Goal: Task Accomplishment & Management: Complete application form

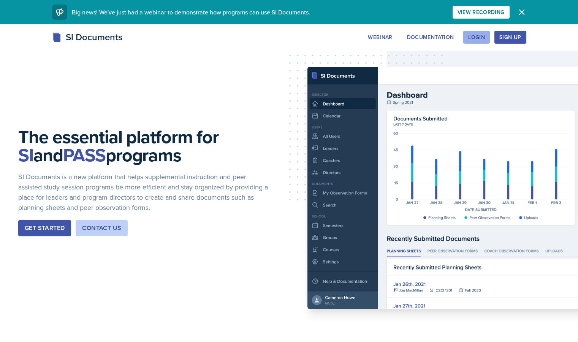
click at [485, 36] on div "Login" at bounding box center [476, 37] width 17 height 6
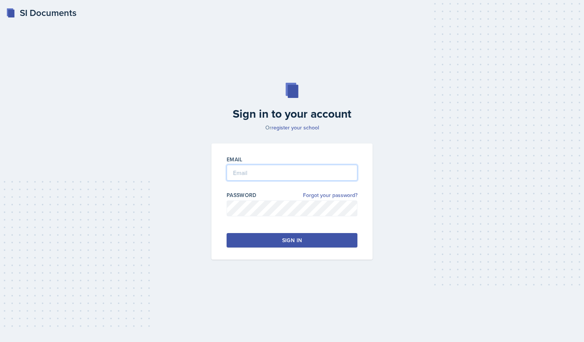
click at [278, 169] on input "email" at bounding box center [292, 173] width 131 height 16
click at [330, 168] on input "email" at bounding box center [292, 173] width 131 height 16
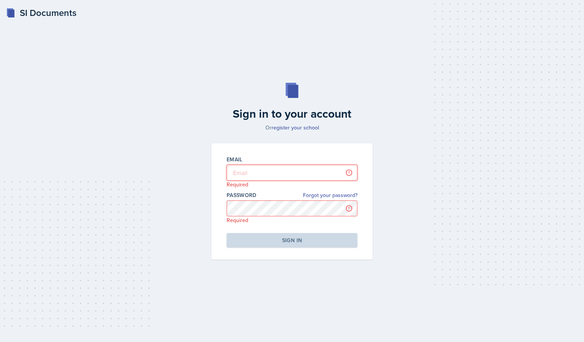
click at [257, 177] on input "email" at bounding box center [292, 173] width 131 height 16
drag, startPoint x: 320, startPoint y: 178, endPoint x: 176, endPoint y: 188, distance: 145.2
click at [176, 188] on div "Sign in to your account Or register your school Email [EMAIL_ADDRESS][DOMAIN_NA…" at bounding box center [291, 172] width 559 height 226
type input "[EMAIL_ADDRESS][DOMAIN_NAME]"
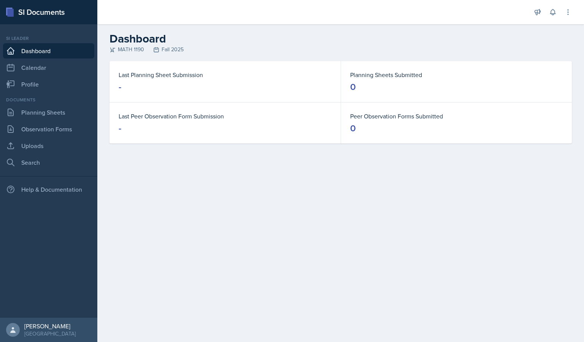
drag, startPoint x: 88, startPoint y: 0, endPoint x: 176, endPoint y: 136, distance: 161.4
click at [176, 136] on div "Last Peer Observation Form Submission -" at bounding box center [224, 123] width 231 height 41
click at [53, 110] on link "Planning Sheets" at bounding box center [48, 112] width 91 height 15
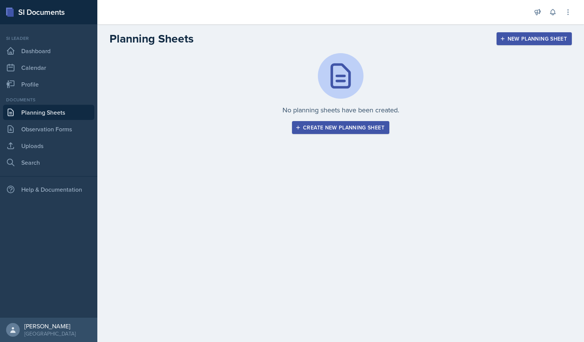
click at [319, 128] on div "Create new planning sheet" at bounding box center [340, 128] width 87 height 6
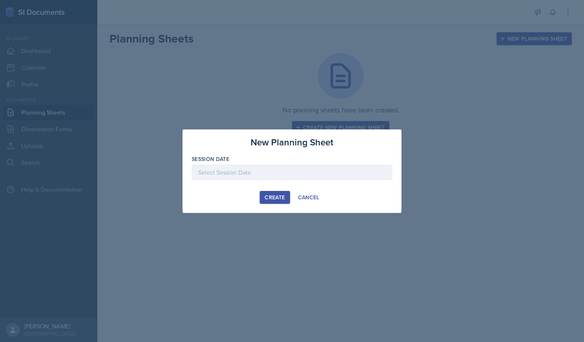
click at [265, 169] on div at bounding box center [292, 173] width 201 height 16
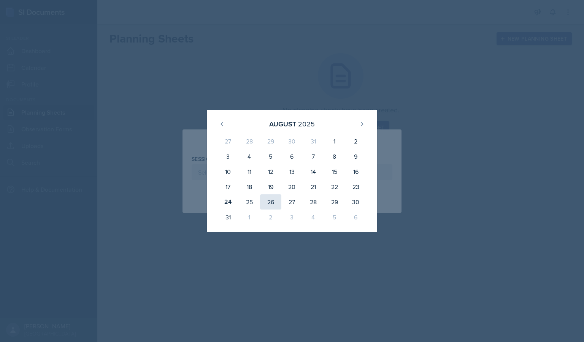
click at [269, 203] on div "26" at bounding box center [270, 202] width 21 height 15
type input "[DATE]"
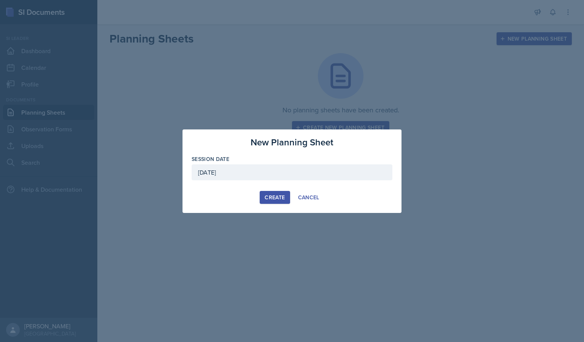
click at [266, 195] on div "Create" at bounding box center [275, 198] width 20 height 6
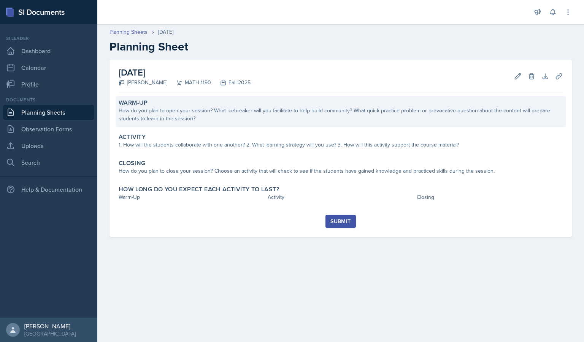
click at [269, 117] on div "How do you plan to open your session? What icebreaker will you facilitate to he…" at bounding box center [341, 115] width 444 height 16
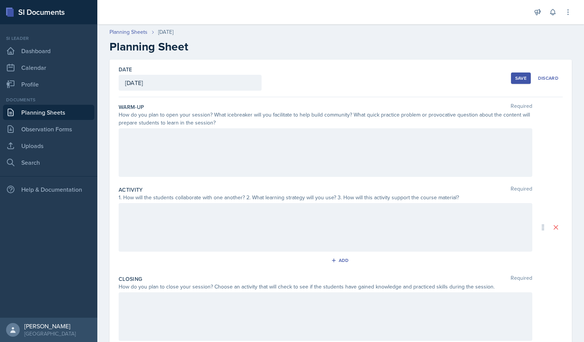
click at [261, 145] on div at bounding box center [326, 152] width 414 height 49
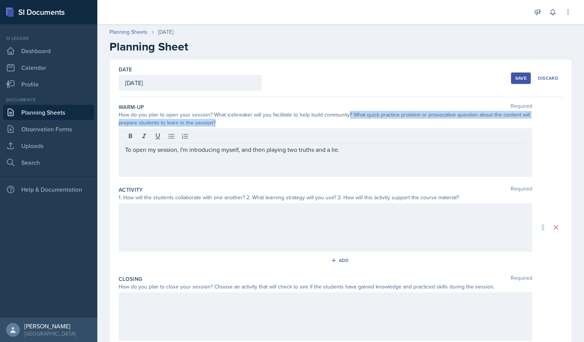
drag, startPoint x: 308, startPoint y: 122, endPoint x: 348, endPoint y: 118, distance: 40.2
click at [348, 118] on div "How do you plan to open your session? What icebreaker will you facilitate to he…" at bounding box center [326, 119] width 414 height 16
click at [348, 123] on div "How do you plan to open your session? What icebreaker will you facilitate to he…" at bounding box center [326, 119] width 414 height 16
drag, startPoint x: 352, startPoint y: 121, endPoint x: 353, endPoint y: 113, distance: 8.4
click at [353, 113] on div "How do you plan to open your session? What icebreaker will you facilitate to he…" at bounding box center [326, 119] width 414 height 16
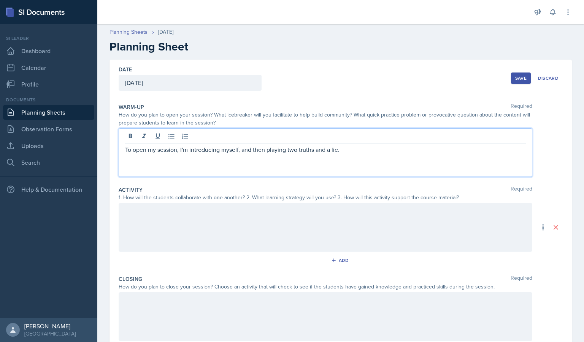
click at [349, 137] on div "To open my session, I'm introducing myself, and then playing two truths and a l…" at bounding box center [326, 152] width 414 height 49
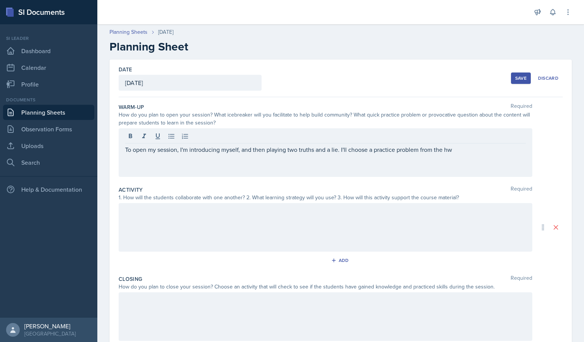
click at [278, 227] on div at bounding box center [326, 227] width 414 height 49
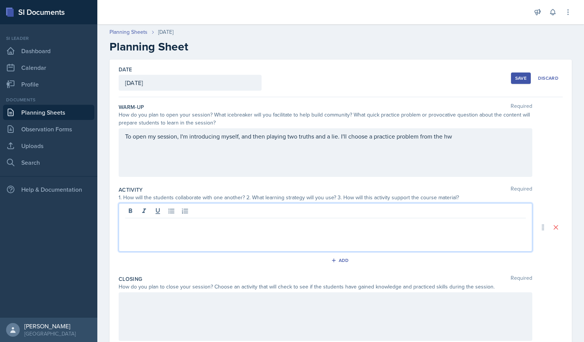
click at [461, 139] on div "To open my session, I'm introducing myself, and then playing two truths and a l…" at bounding box center [326, 152] width 414 height 49
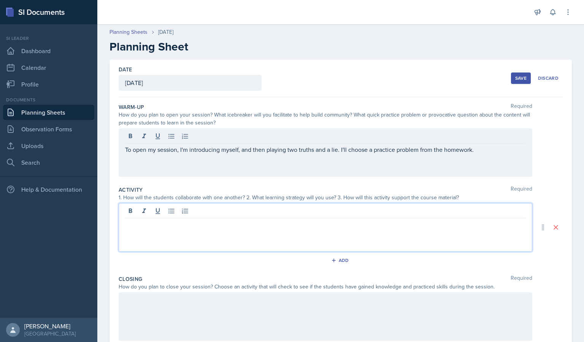
click at [274, 210] on div at bounding box center [326, 227] width 414 height 49
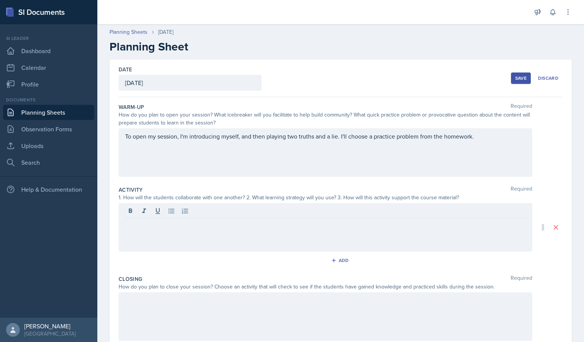
click at [274, 210] on div at bounding box center [325, 212] width 401 height 13
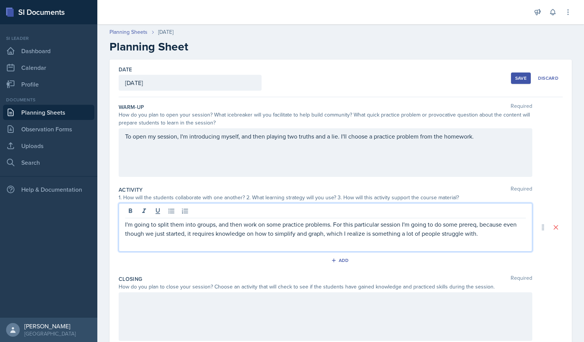
click at [476, 225] on p "I'm going to split them into groups, and then work on some practice problems. F…" at bounding box center [325, 229] width 401 height 18
click at [483, 225] on p "I'm going to split them into groups, and then work on some practice problems. F…" at bounding box center [325, 229] width 401 height 18
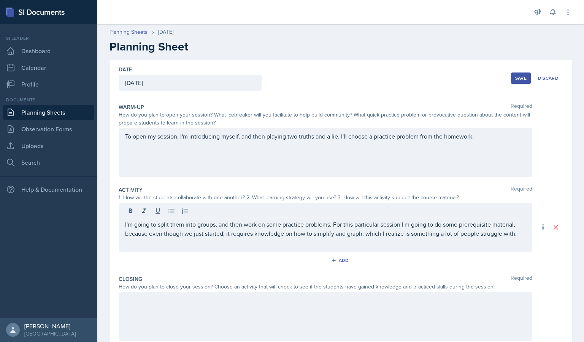
drag, startPoint x: 498, startPoint y: 240, endPoint x: 504, endPoint y: 238, distance: 6.1
click at [504, 238] on p "I'm going to split them into groups, and then work on some practice problems. F…" at bounding box center [325, 229] width 401 height 18
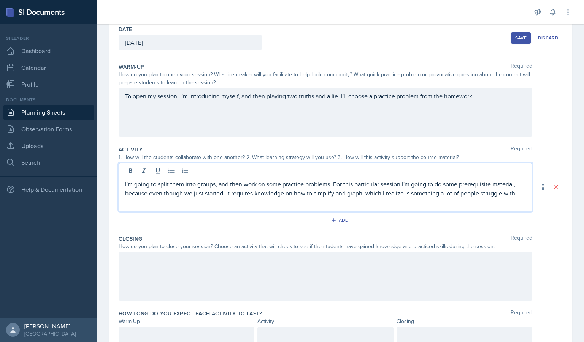
scroll to position [71, 0]
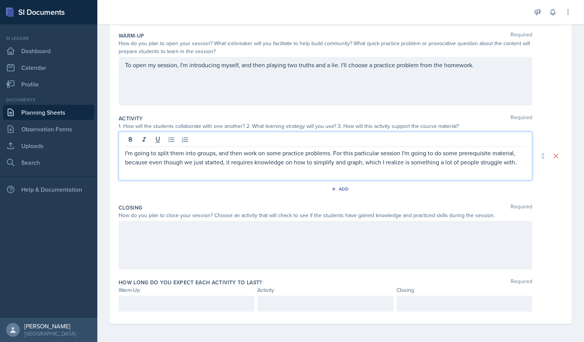
click at [379, 237] on div at bounding box center [326, 245] width 414 height 49
click at [458, 140] on div "I'm going to split them into groups, and then work on some practice problems. F…" at bounding box center [326, 156] width 414 height 49
click at [332, 168] on div "I'm going to split them into groups, and then work on some practice problems. F…" at bounding box center [326, 156] width 414 height 49
click at [523, 164] on div "I'm going to split them into groups, and then work on some practice problems. F…" at bounding box center [326, 156] width 414 height 49
click at [520, 165] on div "I'm going to split them into groups, and then work on some practice problems. F…" at bounding box center [326, 156] width 414 height 49
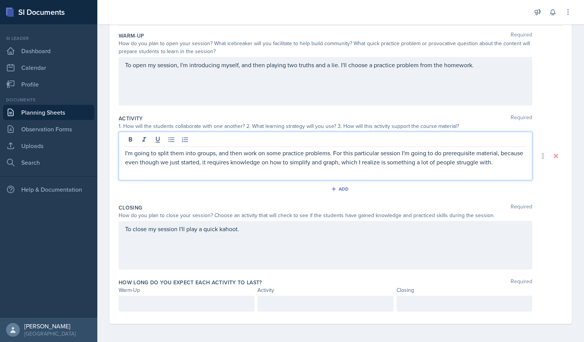
click at [518, 162] on p "I'm going to split them into groups, and then work on some practice problems. F…" at bounding box center [325, 158] width 401 height 18
click at [299, 171] on p "I'm going to split them into groups, and then work on some practice problems. F…" at bounding box center [325, 162] width 401 height 27
click at [257, 218] on div "How do you plan to close your session? Choose an activity that will check to se…" at bounding box center [326, 216] width 414 height 8
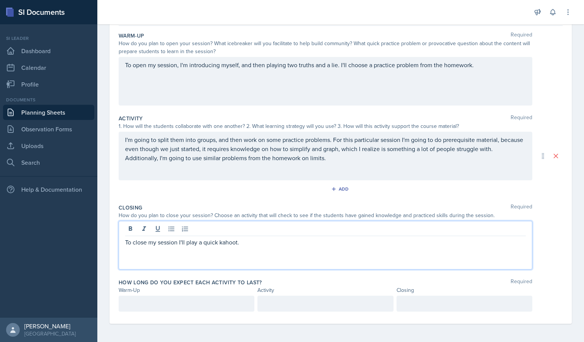
click at [227, 230] on div "To close my session I'll play a quick kahoot." at bounding box center [326, 245] width 414 height 49
click at [239, 245] on p "To close my session I'll play a quick kahoot." at bounding box center [325, 242] width 401 height 9
click at [220, 244] on p "To close my session I'll play a quick kahoot." at bounding box center [325, 242] width 401 height 9
click at [189, 303] on div at bounding box center [187, 304] width 136 height 16
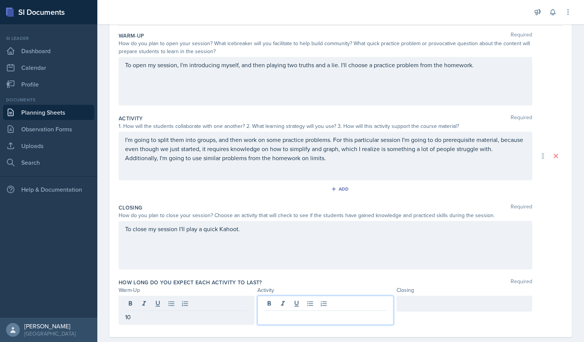
click at [271, 304] on div at bounding box center [325, 310] width 136 height 29
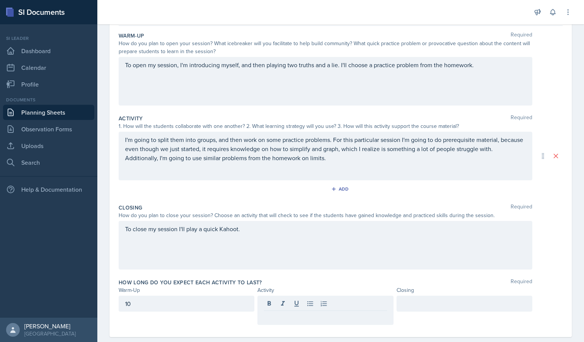
click at [422, 310] on div at bounding box center [464, 304] width 136 height 16
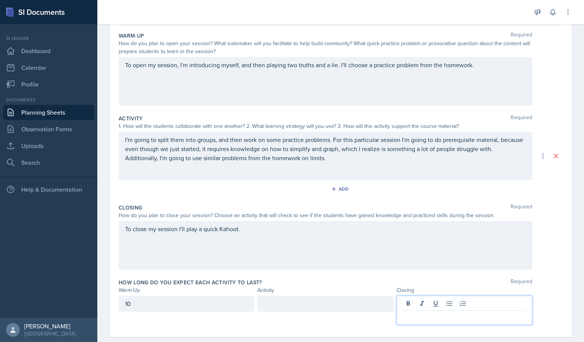
scroll to position [85, 0]
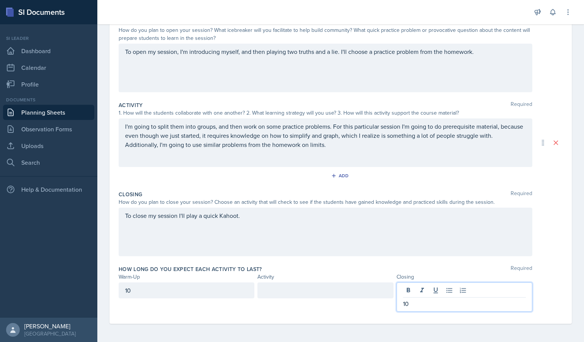
click at [225, 290] on div "10" at bounding box center [187, 291] width 136 height 16
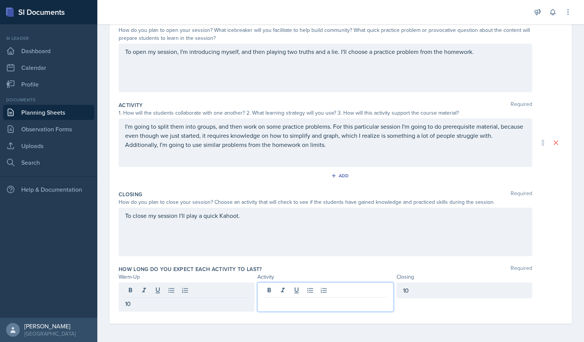
click at [288, 288] on div at bounding box center [325, 297] width 136 height 29
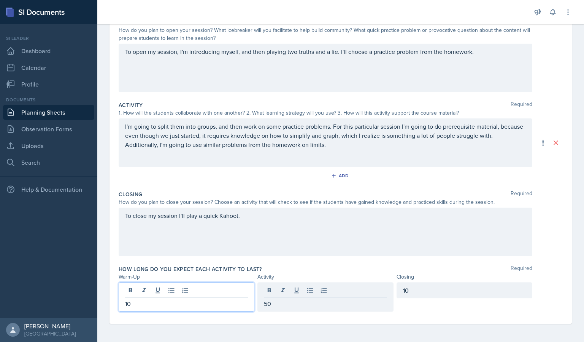
click at [208, 290] on div "10" at bounding box center [187, 297] width 136 height 29
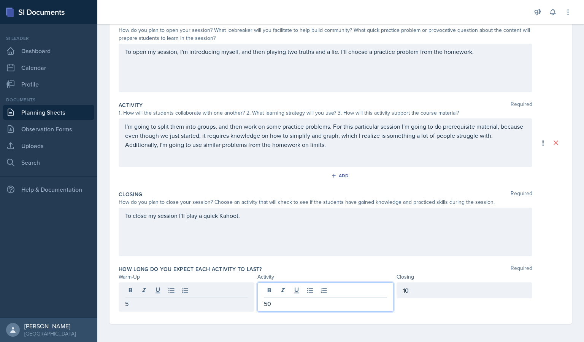
click at [292, 290] on div "50" at bounding box center [325, 297] width 136 height 29
click at [312, 251] on div "To close my session I'll play a quick Kahoot." at bounding box center [326, 232] width 414 height 49
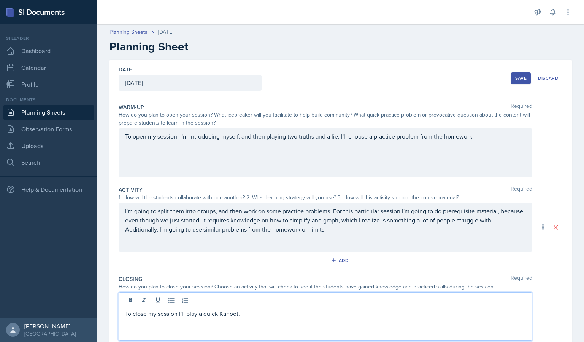
scroll to position [0, 0]
click at [515, 79] on div "Save" at bounding box center [520, 78] width 11 height 6
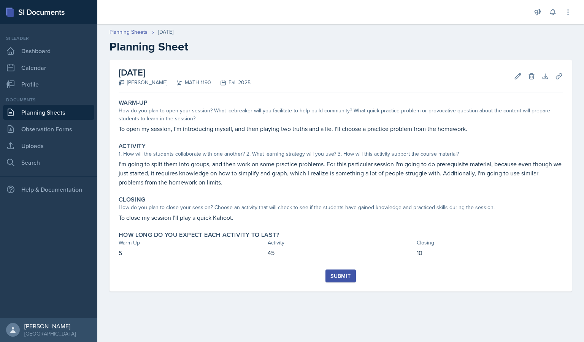
click at [68, 114] on link "Planning Sheets" at bounding box center [48, 112] width 91 height 15
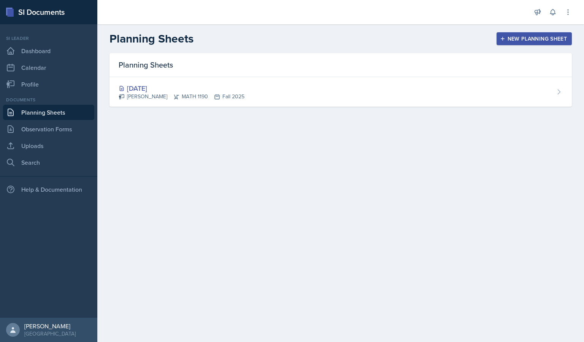
click at [513, 41] on div "New Planning Sheet" at bounding box center [533, 39] width 65 height 6
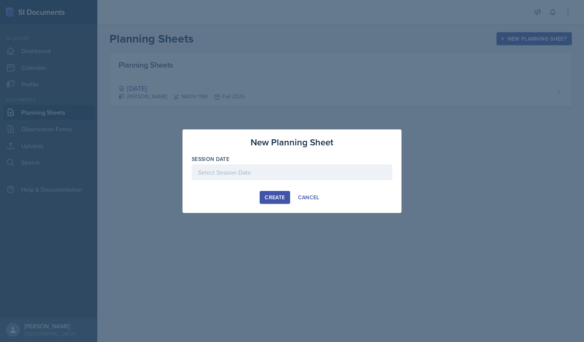
click at [292, 177] on div at bounding box center [292, 173] width 201 height 16
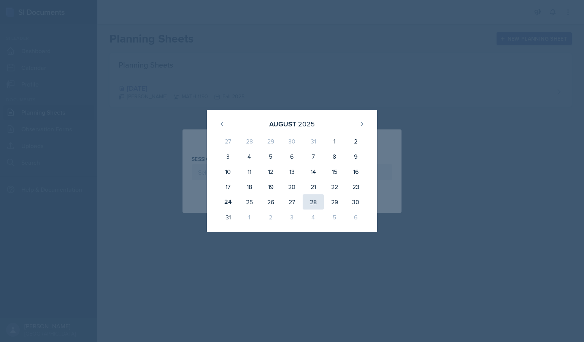
click at [315, 203] on div "28" at bounding box center [313, 202] width 21 height 15
type input "[DATE]"
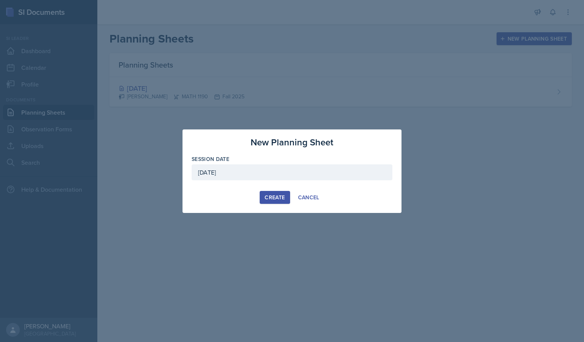
click at [281, 197] on div "Create" at bounding box center [275, 198] width 20 height 6
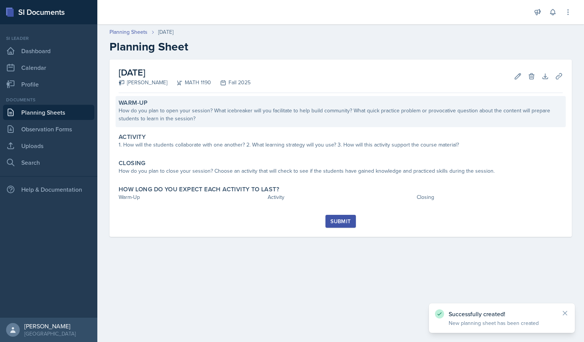
click at [319, 124] on div "Warm-Up How do you plan to open your session? What icebreaker will you facilita…" at bounding box center [341, 111] width 450 height 31
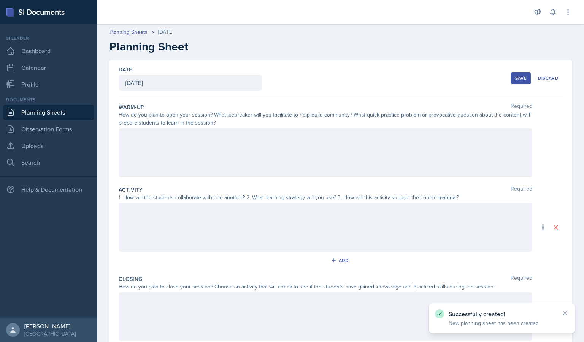
click at [268, 158] on div at bounding box center [326, 152] width 414 height 49
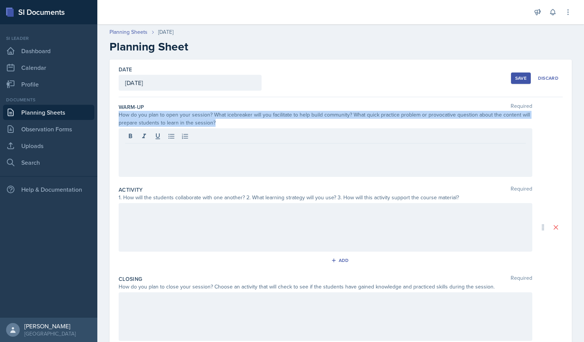
drag, startPoint x: 221, startPoint y: 124, endPoint x: 106, endPoint y: 114, distance: 116.0
click at [106, 114] on div "Date [DATE] [DATE] 27 28 29 30 31 1 2 3 4 5 6 7 8 9 10 11 12 13 14 15 16 17 18 …" at bounding box center [340, 237] width 486 height 354
copy div "How do you plan to open your session? What icebreaker will you facilitate to he…"
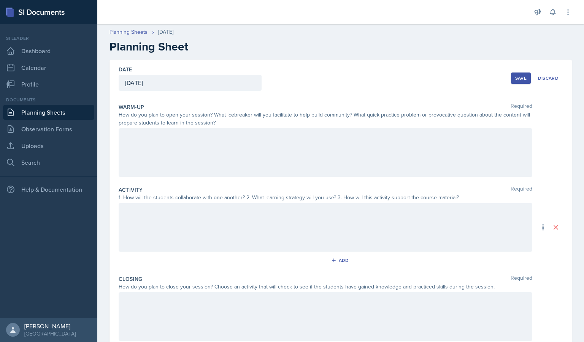
click at [217, 142] on div at bounding box center [326, 152] width 414 height 49
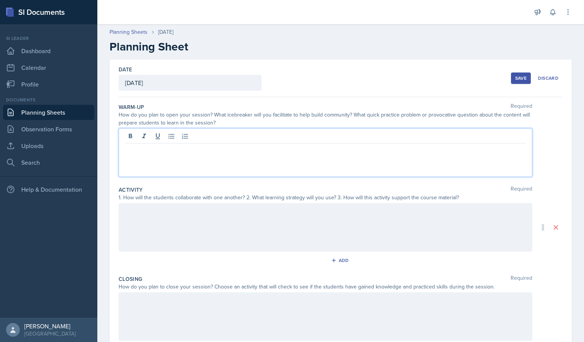
click at [512, 74] on button "Save" at bounding box center [521, 78] width 20 height 11
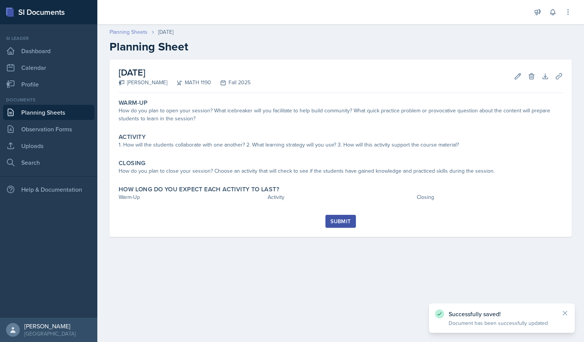
click at [130, 33] on link "Planning Sheets" at bounding box center [128, 32] width 38 height 8
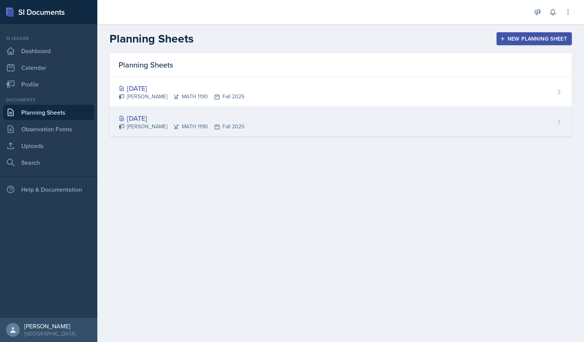
click at [184, 127] on div "[PERSON_NAME] MATH 1190 Fall 2025" at bounding box center [182, 127] width 126 height 8
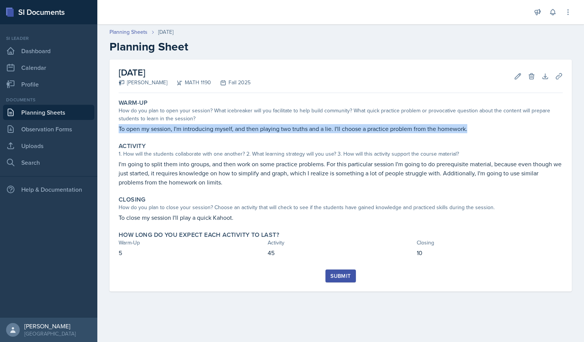
drag, startPoint x: 474, startPoint y: 128, endPoint x: 100, endPoint y: 125, distance: 374.0
click at [100, 125] on div "[DATE] [PERSON_NAME] MATH 1190 Fall 2025 Edit Delete Download Uploads Autosavin…" at bounding box center [340, 185] width 486 height 250
copy p "To open my session, I'm introducing myself, and then playing two truths and a l…"
click at [125, 33] on link "Planning Sheets" at bounding box center [128, 32] width 38 height 8
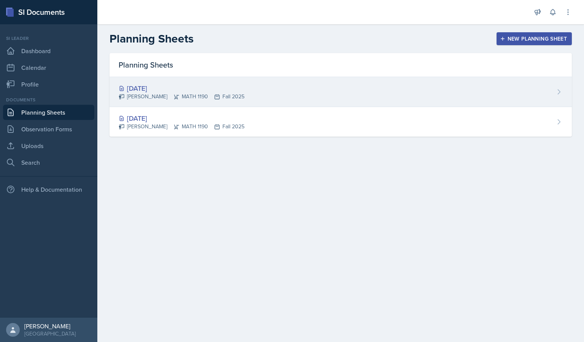
click at [163, 89] on div "[DATE]" at bounding box center [182, 88] width 126 height 10
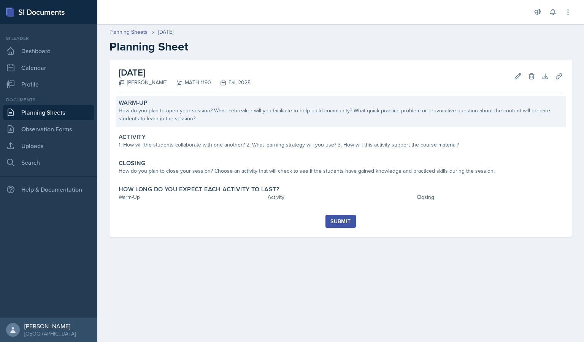
click at [258, 111] on div "How do you plan to open your session? What icebreaker will you facilitate to he…" at bounding box center [341, 115] width 444 height 16
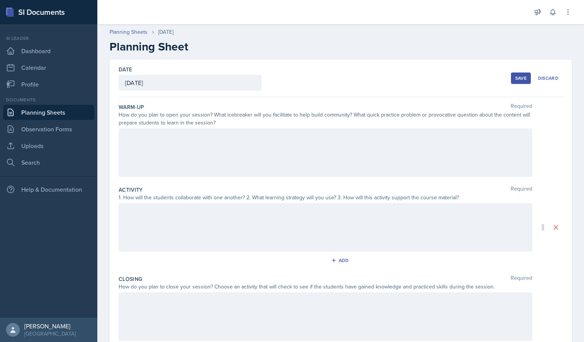
click at [258, 144] on div at bounding box center [326, 152] width 414 height 49
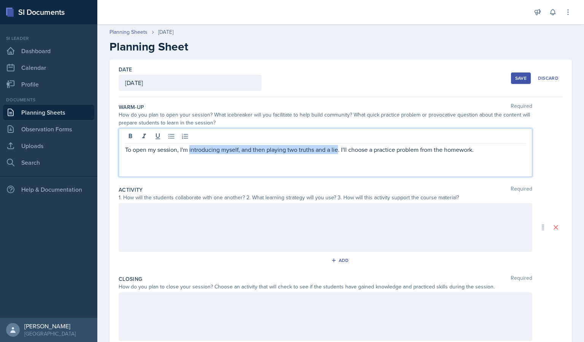
drag, startPoint x: 337, startPoint y: 151, endPoint x: 190, endPoint y: 152, distance: 146.7
click at [190, 152] on p "To open my session, I'm introducing myself, and then playing two truths and a l…" at bounding box center [325, 149] width 401 height 9
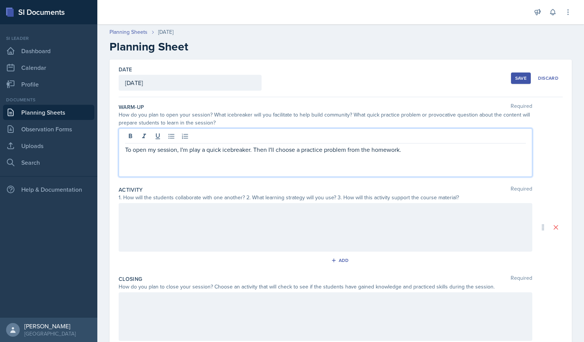
click at [402, 150] on p "To open my session, I'm play a quick icebreaker. Then I'll choose a practice pr…" at bounding box center [325, 149] width 401 height 9
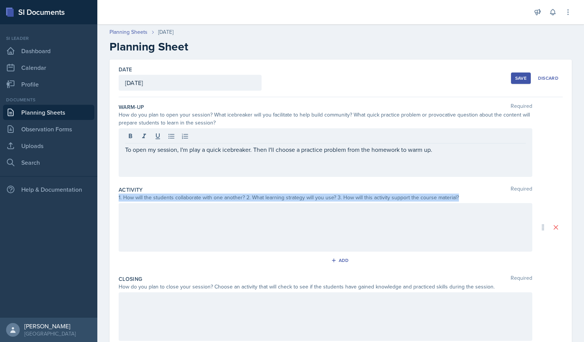
drag, startPoint x: 457, startPoint y: 195, endPoint x: 114, endPoint y: 200, distance: 343.2
click at [114, 200] on div "Date [DATE] [DATE] 27 28 29 30 31 1 2 3 4 5 6 7 8 9 10 11 12 13 14 15 16 17 18 …" at bounding box center [340, 228] width 462 height 336
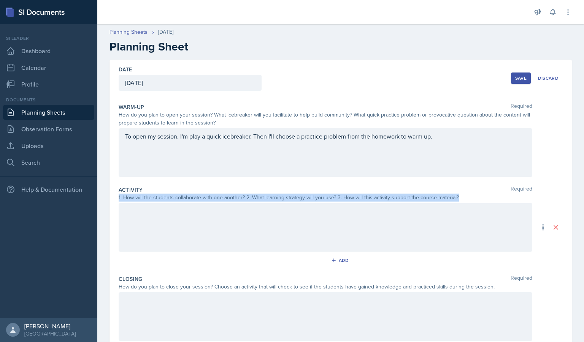
copy div "1. How will the students collaborate with one another? 2. What learning strateg…"
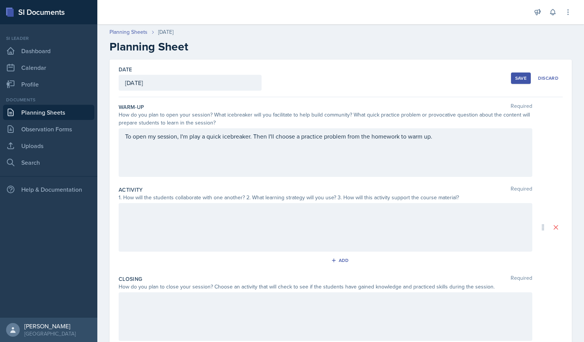
click at [197, 223] on div at bounding box center [326, 227] width 414 height 49
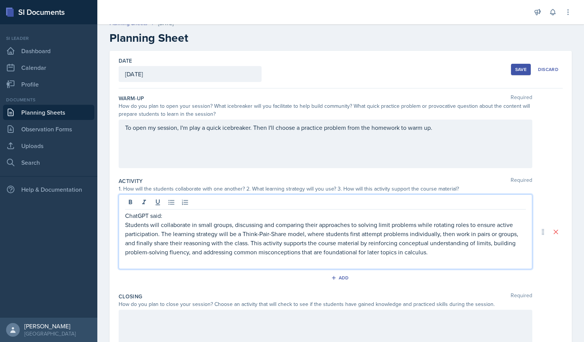
scroll to position [10, 0]
drag, startPoint x: 163, startPoint y: 217, endPoint x: 41, endPoint y: 221, distance: 122.1
click at [44, 217] on div "SI Documents Si leader Dashboard Calendar Profile Documents Planning Sheets Obs…" at bounding box center [292, 171] width 584 height 342
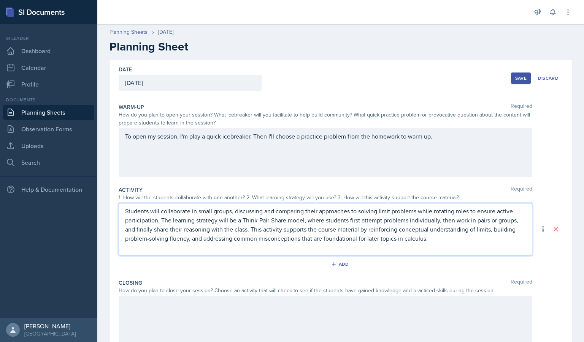
scroll to position [75, 0]
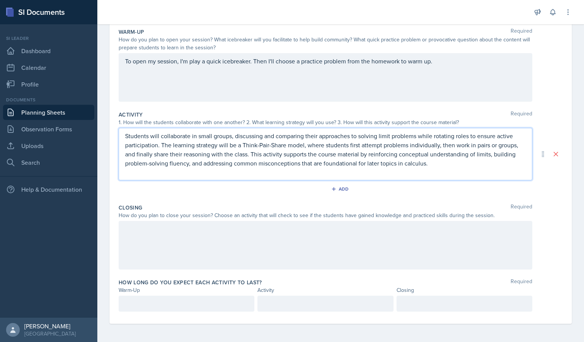
click at [212, 244] on div at bounding box center [326, 245] width 414 height 49
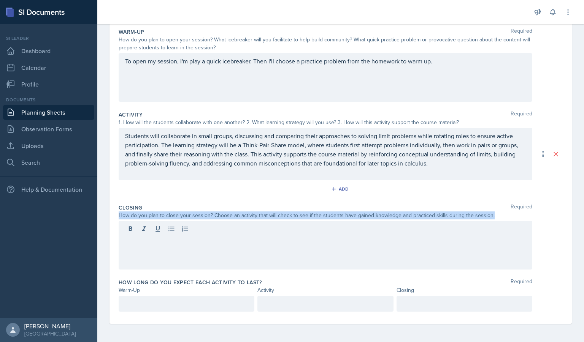
drag, startPoint x: 493, startPoint y: 214, endPoint x: 107, endPoint y: 215, distance: 385.8
click at [107, 215] on div "Date [DATE] [DATE] 27 28 29 30 31 1 2 3 4 5 6 7 8 9 10 11 12 13 14 15 16 17 18 …" at bounding box center [340, 163] width 486 height 358
copy div "How do you plan to close your session? Choose an activity that will check to se…"
click at [107, 215] on div "Date [DATE] [DATE] 27 28 29 30 31 1 2 3 4 5 6 7 8 9 10 11 12 13 14 15 16 17 18 …" at bounding box center [340, 163] width 486 height 358
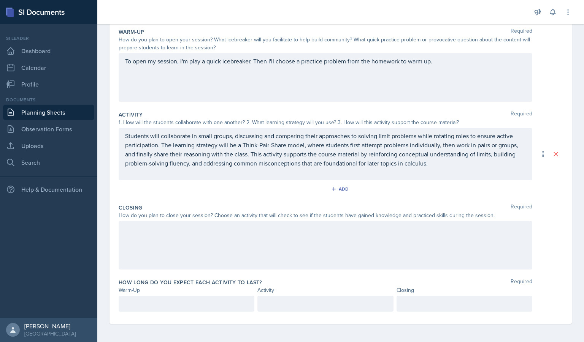
click at [174, 234] on div at bounding box center [326, 245] width 414 height 49
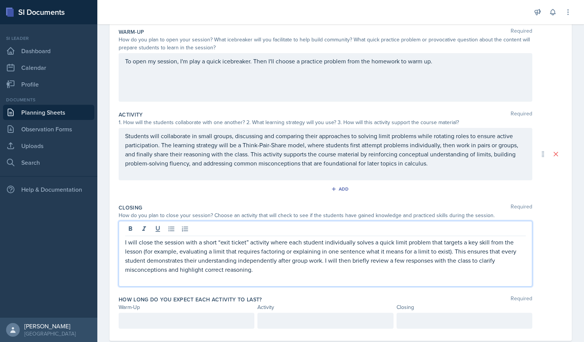
scroll to position [89, 0]
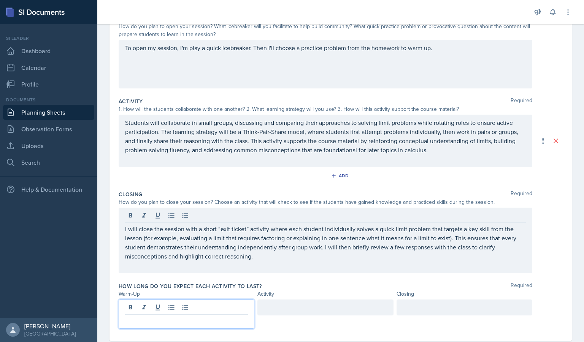
click at [212, 304] on div at bounding box center [187, 314] width 136 height 29
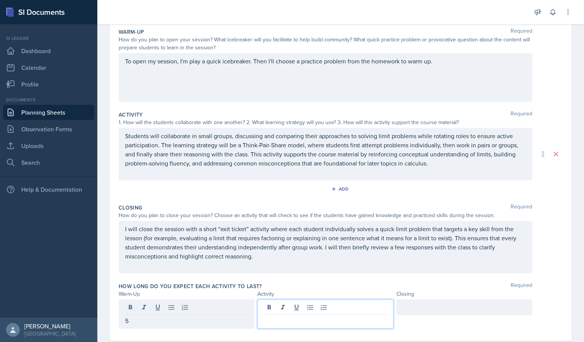
click at [268, 307] on div at bounding box center [325, 314] width 136 height 29
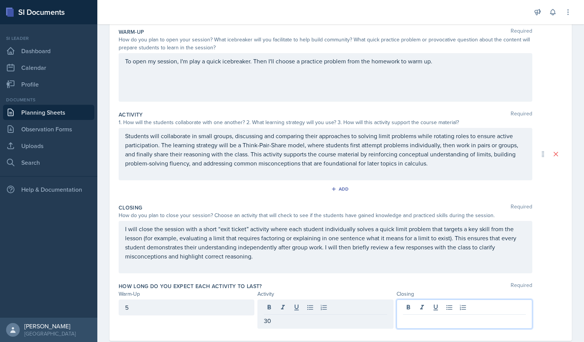
click at [419, 303] on div at bounding box center [464, 314] width 136 height 29
click at [269, 310] on div "30" at bounding box center [325, 308] width 136 height 16
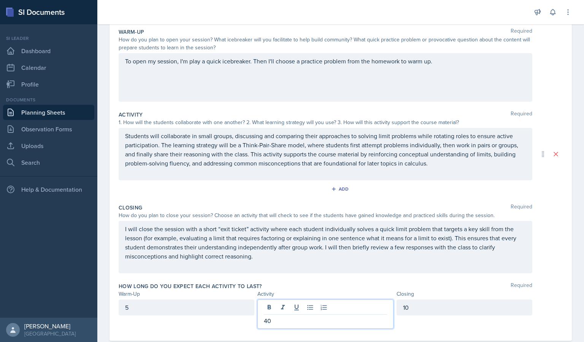
click at [302, 273] on div "I will close the session with a short “exit ticket” activity where each student…" at bounding box center [326, 247] width 414 height 52
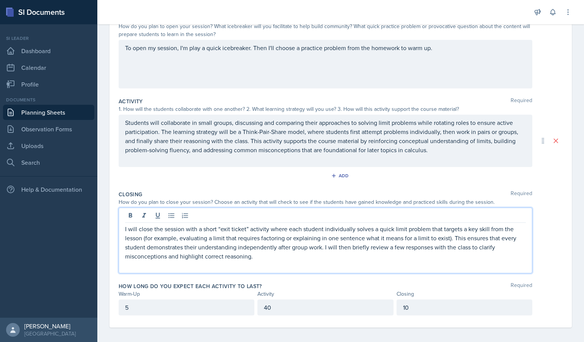
scroll to position [92, 0]
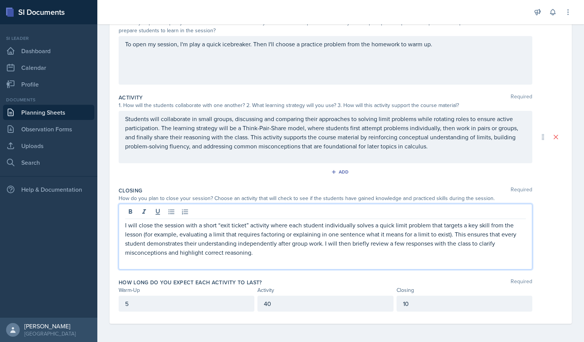
click at [420, 307] on p "10" at bounding box center [464, 303] width 123 height 9
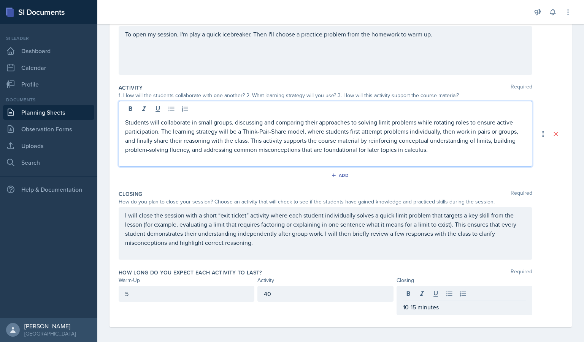
click at [432, 150] on p "Students will collaborate in small groups, discussing and comparing their appro…" at bounding box center [325, 136] width 401 height 36
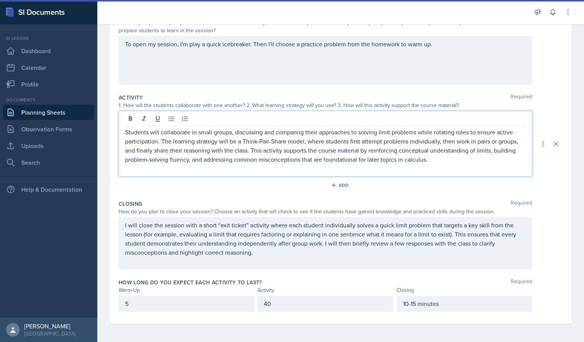
click at [158, 142] on p "Students will collaborate in small groups, discussing and comparing their appro…" at bounding box center [325, 146] width 401 height 36
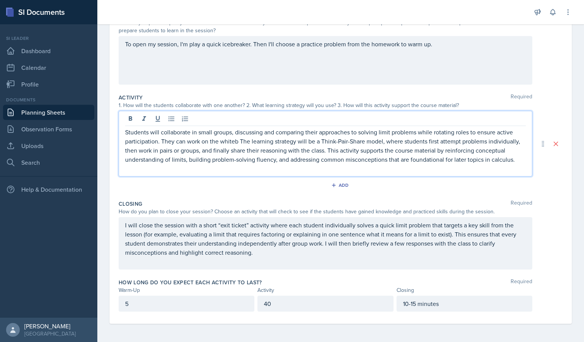
scroll to position [101, 0]
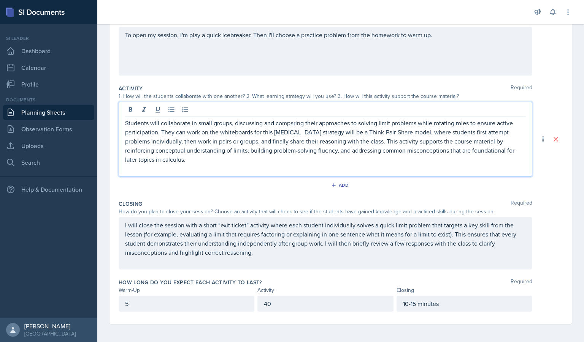
click at [272, 133] on p "Students will collaborate in small groups, discussing and comparing their appro…" at bounding box center [325, 142] width 401 height 46
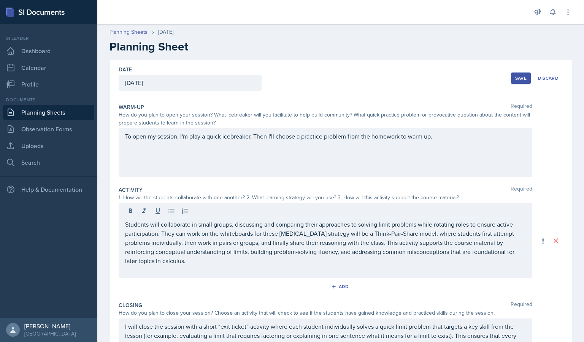
click at [518, 80] on div "Save" at bounding box center [520, 78] width 11 height 6
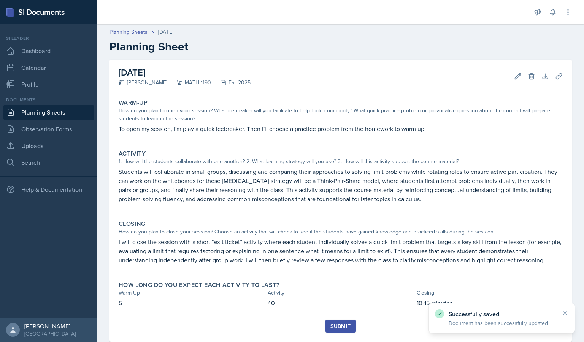
click at [334, 332] on button "Submit" at bounding box center [340, 326] width 30 height 13
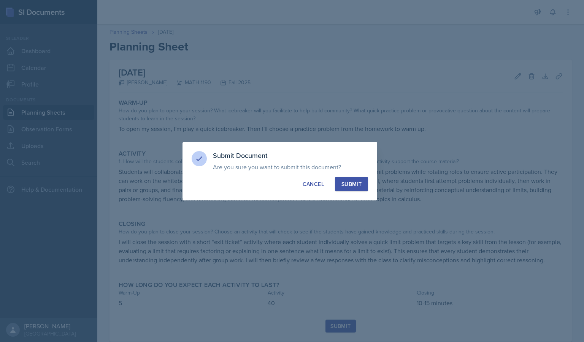
click at [350, 183] on div "Submit" at bounding box center [351, 185] width 20 height 8
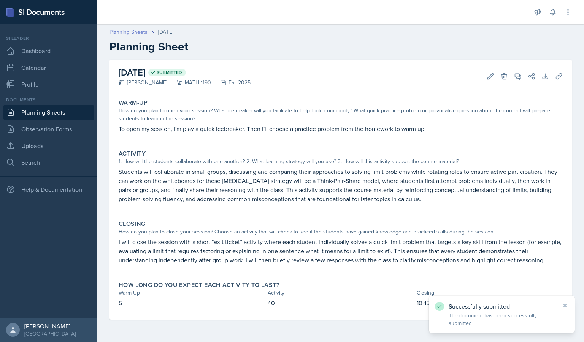
click at [143, 33] on link "Planning Sheets" at bounding box center [128, 32] width 38 height 8
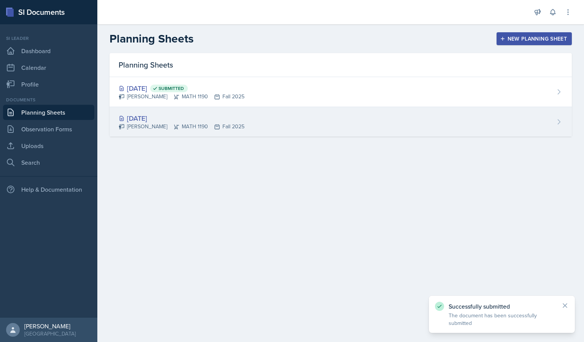
click at [172, 126] on div "[PERSON_NAME] MATH 1190 Fall 2025" at bounding box center [182, 127] width 126 height 8
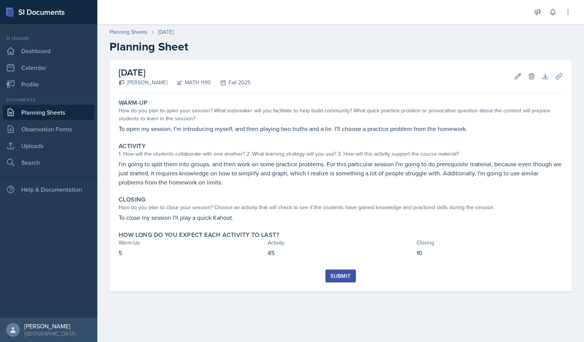
click at [341, 274] on div "Submit" at bounding box center [340, 276] width 20 height 6
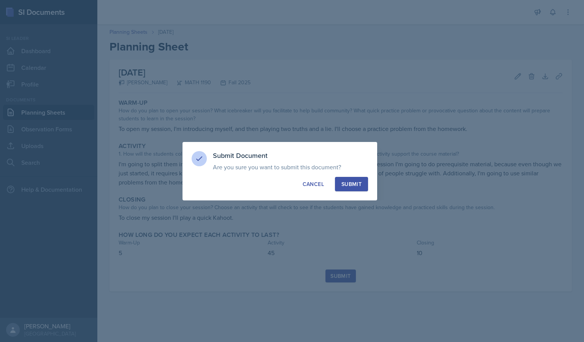
click at [347, 185] on div "Submit" at bounding box center [351, 185] width 20 height 8
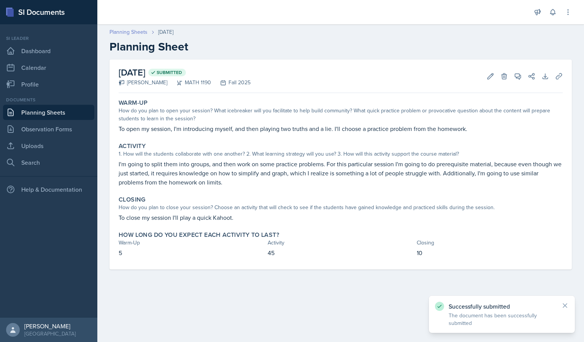
click at [130, 32] on link "Planning Sheets" at bounding box center [128, 32] width 38 height 8
